Goal: Navigation & Orientation: Find specific page/section

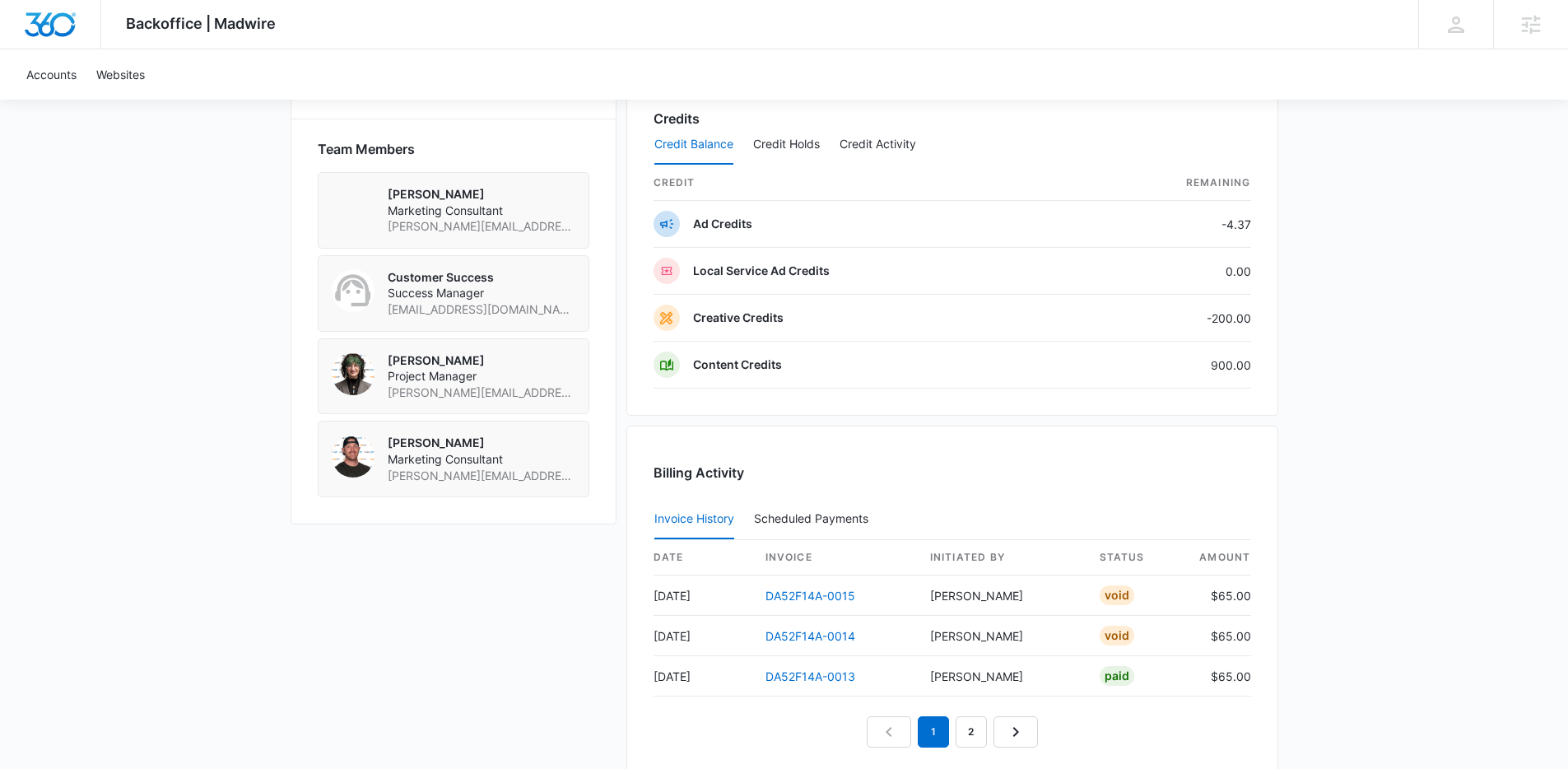
scroll to position [1383, 0]
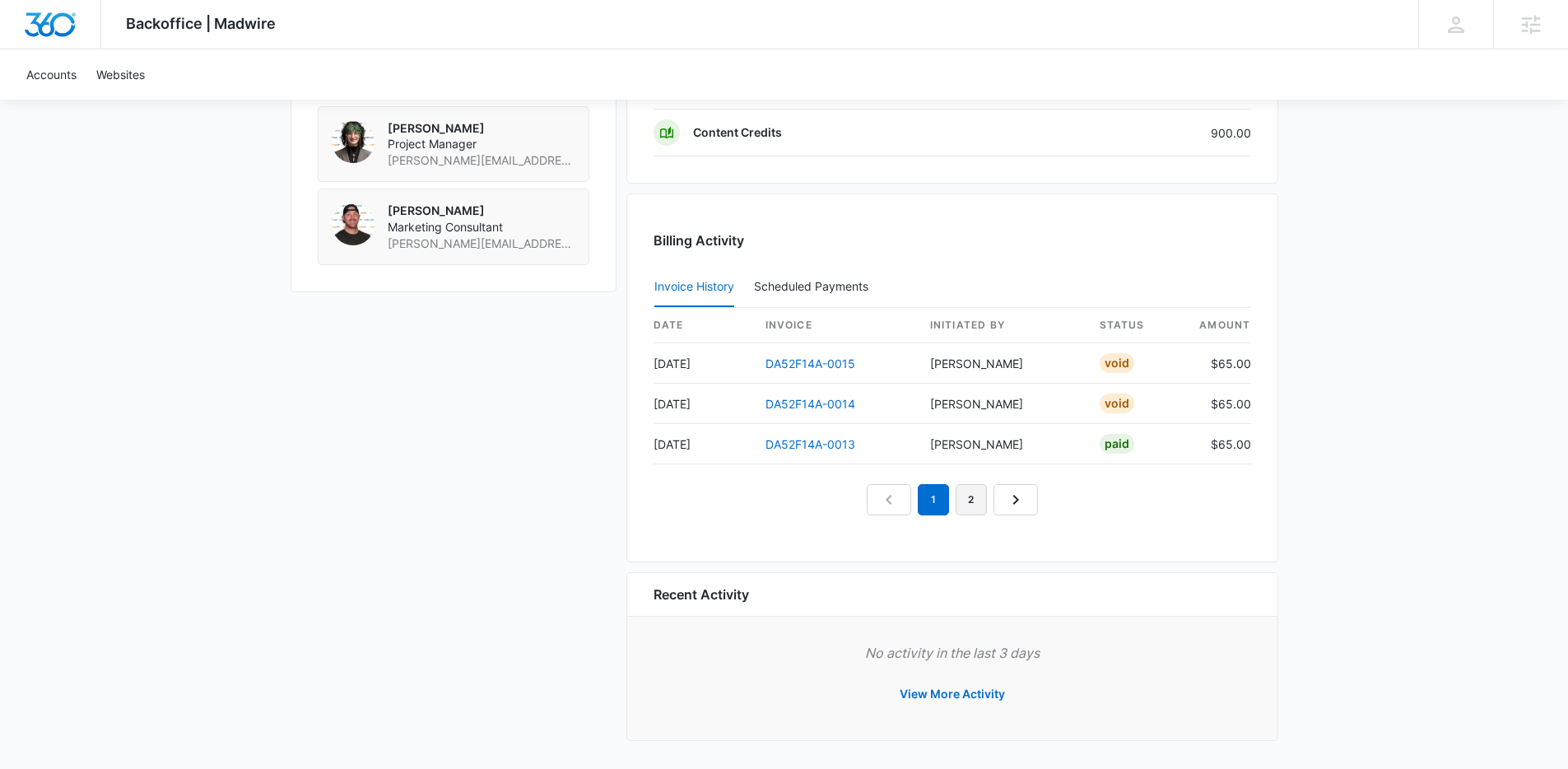
click at [967, 497] on link "2" at bounding box center [972, 500] width 31 height 31
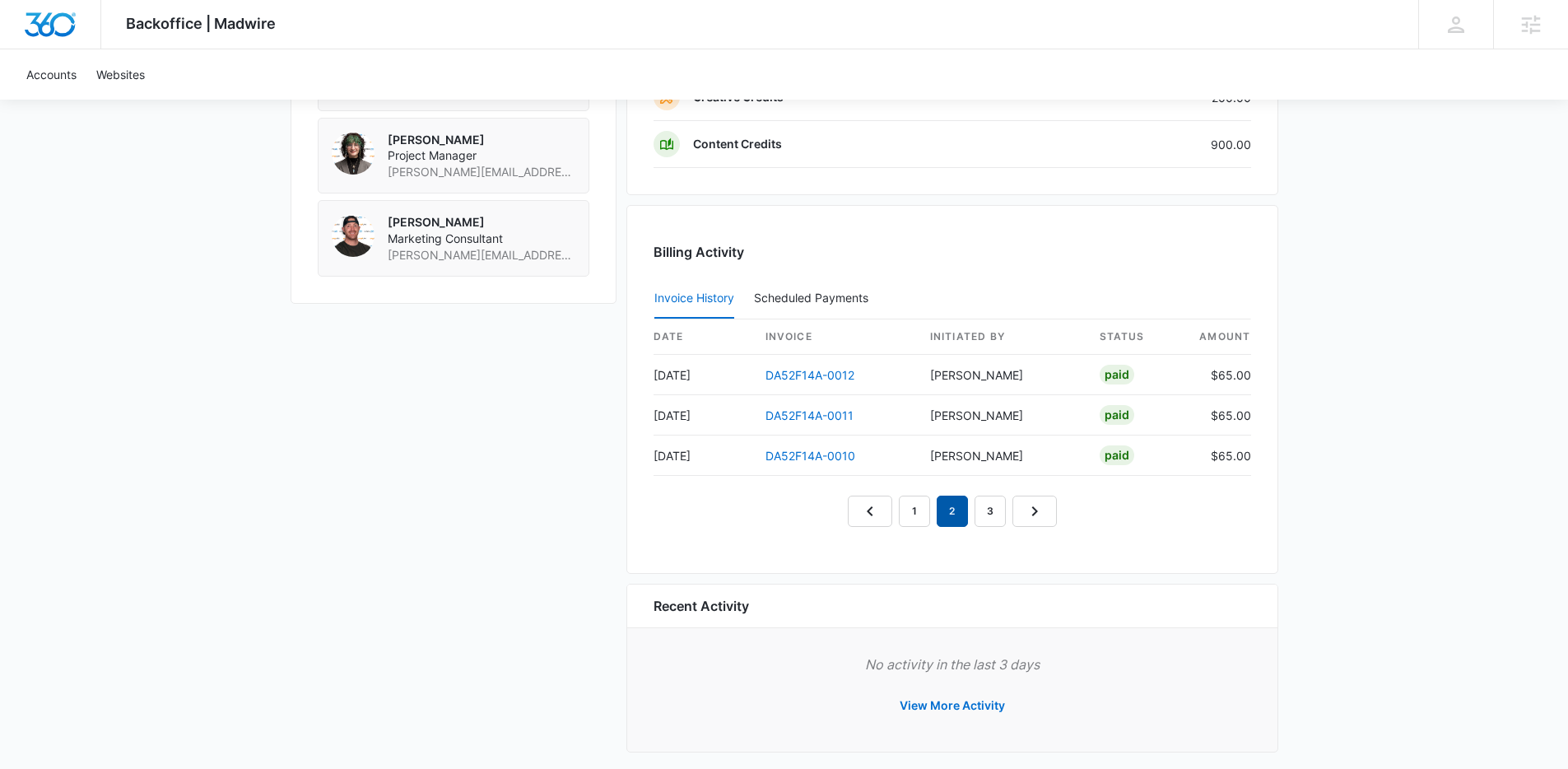
scroll to position [1380, 0]
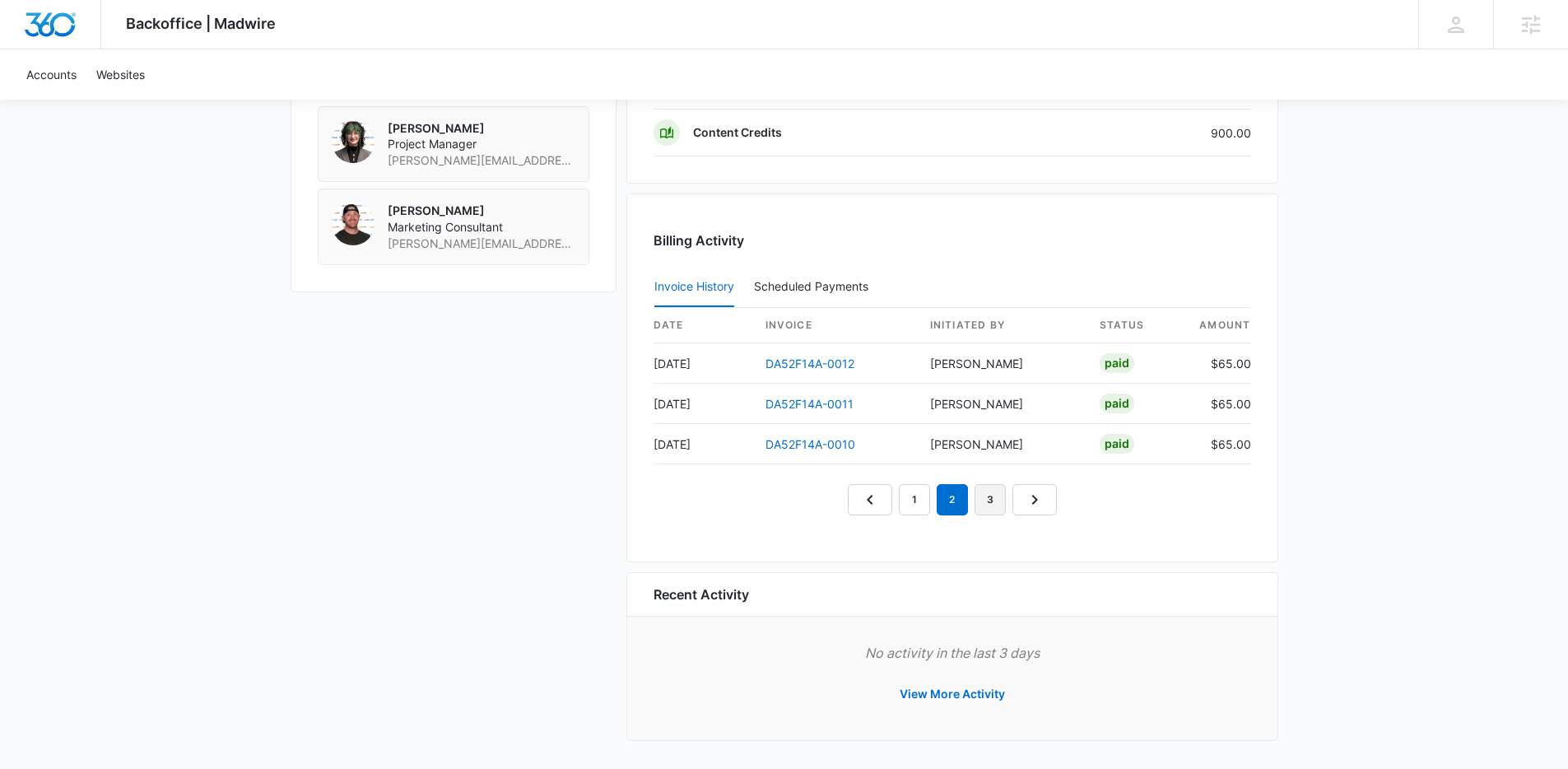
click at [987, 505] on link "3" at bounding box center [991, 500] width 31 height 31
click at [991, 501] on nav "1 2 3 4" at bounding box center [953, 500] width 247 height 31
click at [1007, 500] on link "4" at bounding box center [1009, 500] width 31 height 31
click at [1022, 498] on link "5" at bounding box center [1028, 500] width 31 height 31
click at [995, 500] on link "4" at bounding box center [991, 500] width 31 height 31
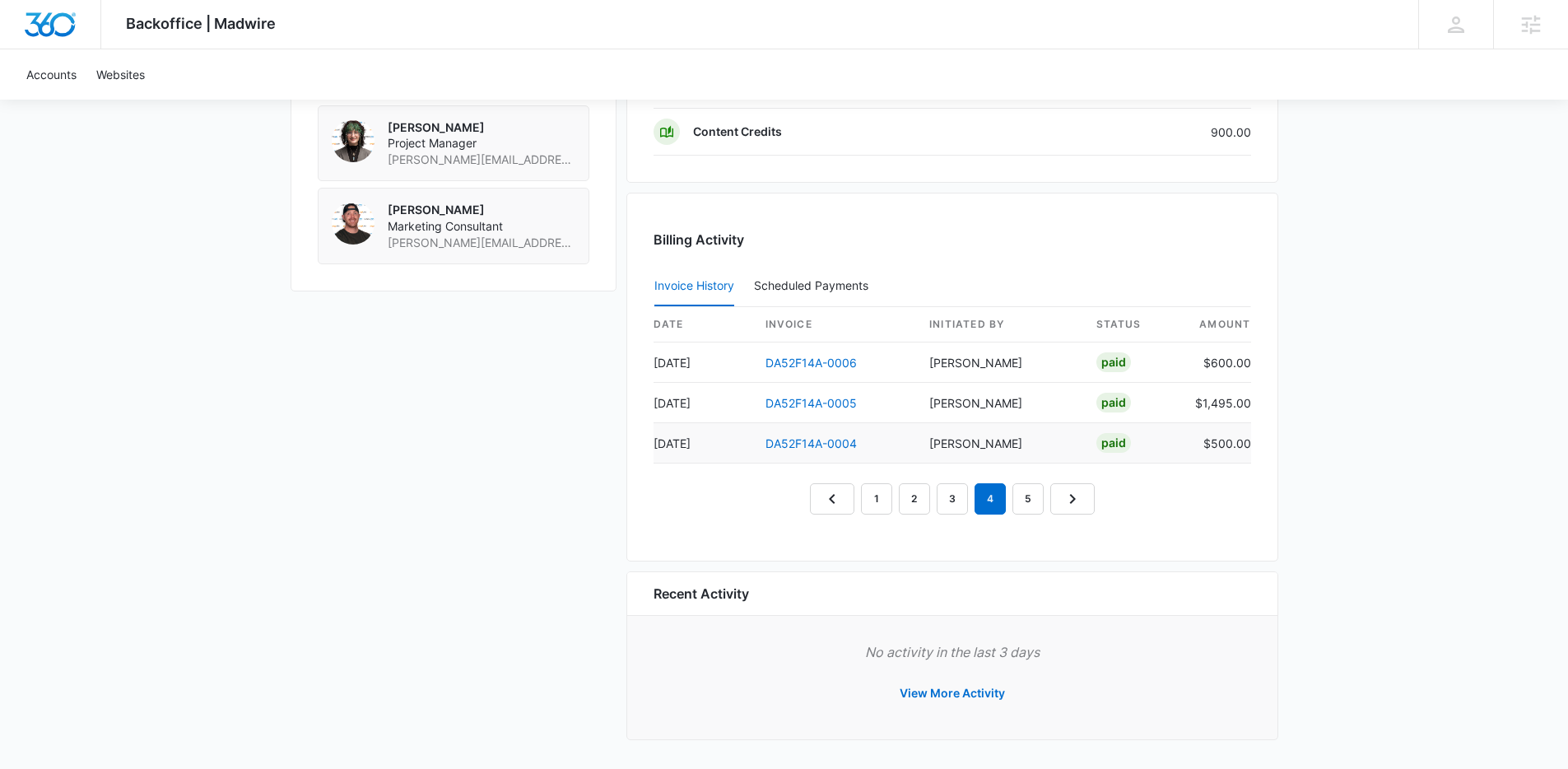
scroll to position [1383, 0]
click at [947, 495] on link "3" at bounding box center [953, 496] width 31 height 31
click at [987, 496] on link "4" at bounding box center [991, 496] width 31 height 31
click at [955, 497] on link "3" at bounding box center [953, 496] width 31 height 31
click at [914, 495] on link "2" at bounding box center [914, 496] width 31 height 31
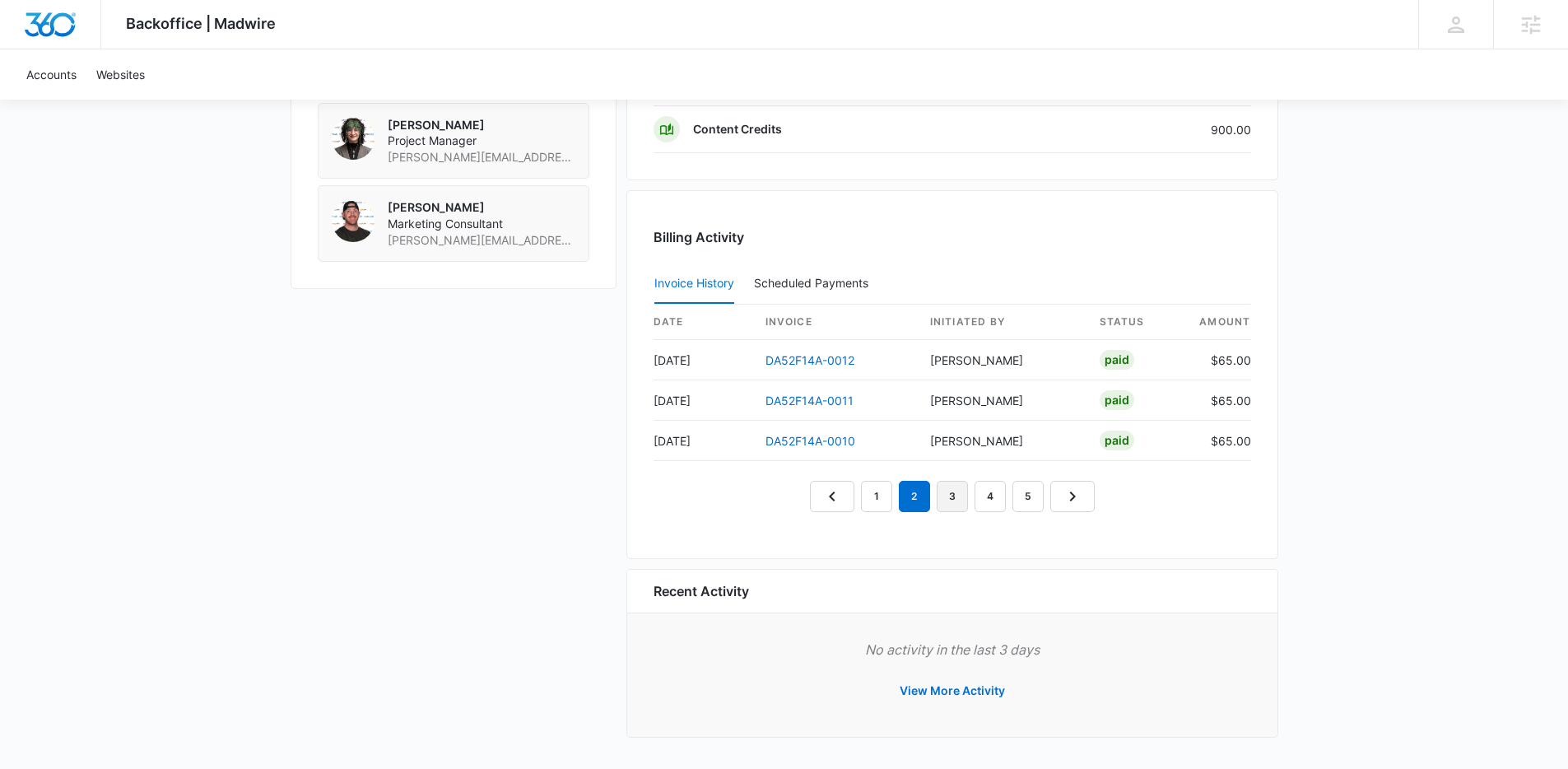
click at [967, 502] on link "3" at bounding box center [953, 496] width 31 height 31
click at [915, 501] on link "2" at bounding box center [914, 496] width 31 height 31
click at [878, 499] on link "1" at bounding box center [876, 496] width 31 height 31
